Goal: Task Accomplishment & Management: Use online tool/utility

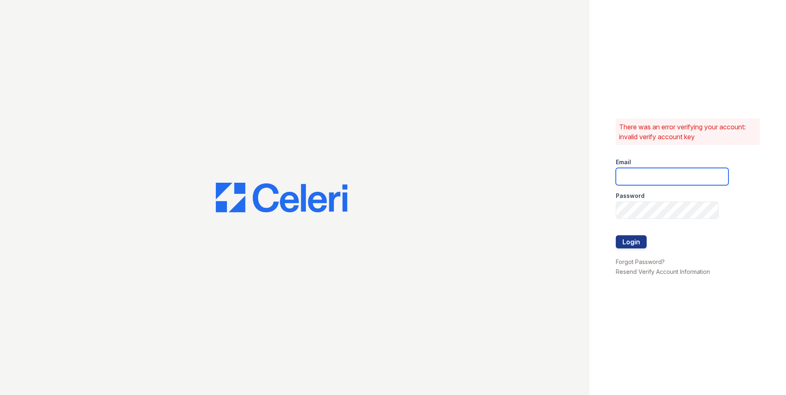
click at [658, 176] on input "email" at bounding box center [672, 176] width 113 height 17
click at [655, 185] on input "email" at bounding box center [672, 176] width 113 height 17
click at [652, 180] on input "email" at bounding box center [672, 176] width 113 height 17
type input "[EMAIL_ADDRESS][DOMAIN_NAME]"
click at [627, 246] on button "Login" at bounding box center [631, 241] width 31 height 13
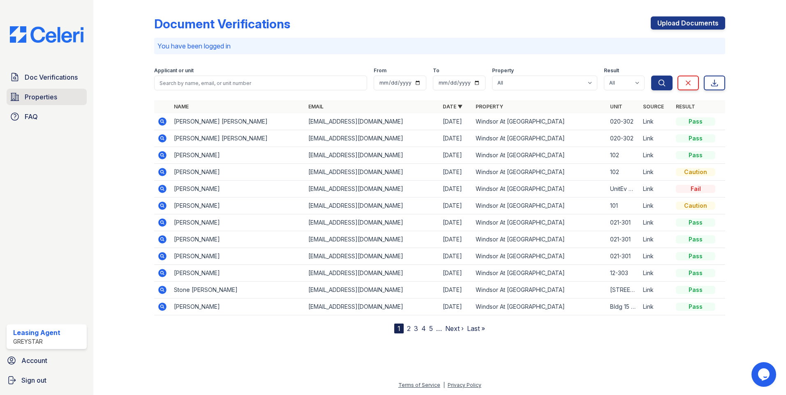
click at [47, 97] on span "Properties" at bounding box center [41, 97] width 32 height 10
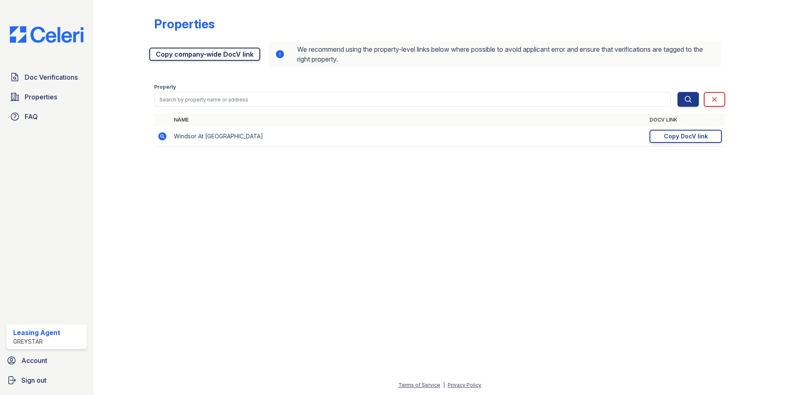
click at [167, 53] on link "Copy company-wide DocV link" at bounding box center [204, 54] width 111 height 13
